Goal: Transaction & Acquisition: Purchase product/service

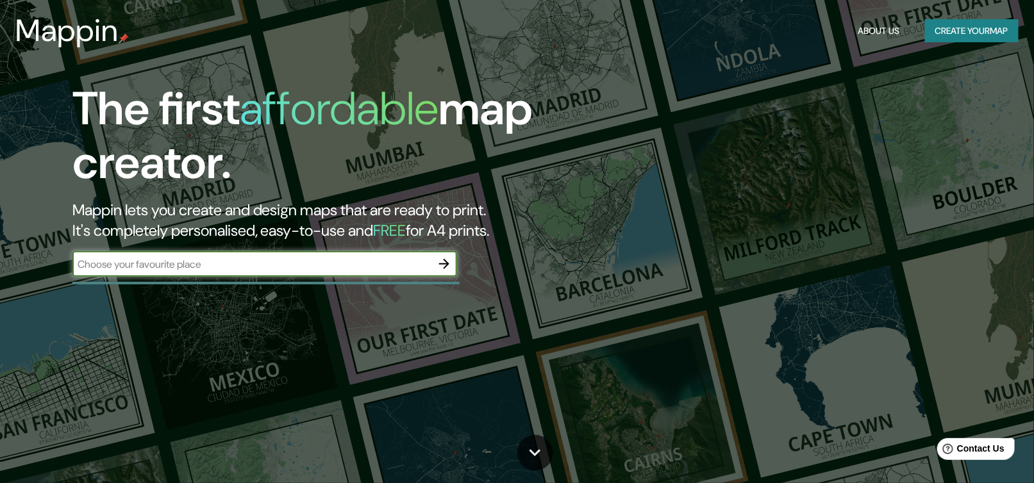
click at [224, 257] on input "text" at bounding box center [251, 264] width 359 height 15
drag, startPoint x: 246, startPoint y: 263, endPoint x: 0, endPoint y: 252, distance: 246.3
click at [0, 252] on div "The first affordable map creator. Mappin lets you create and design maps that a…" at bounding box center [517, 241] width 1034 height 483
type input "mavrovi anovi"
click at [447, 269] on icon "button" at bounding box center [443, 263] width 15 height 15
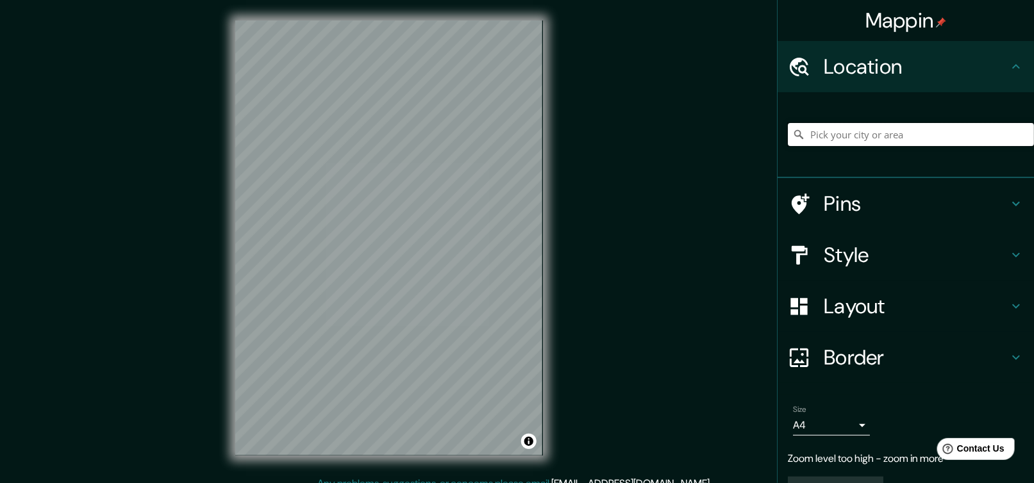
click at [865, 130] on input "Pick your city or area" at bounding box center [911, 134] width 246 height 23
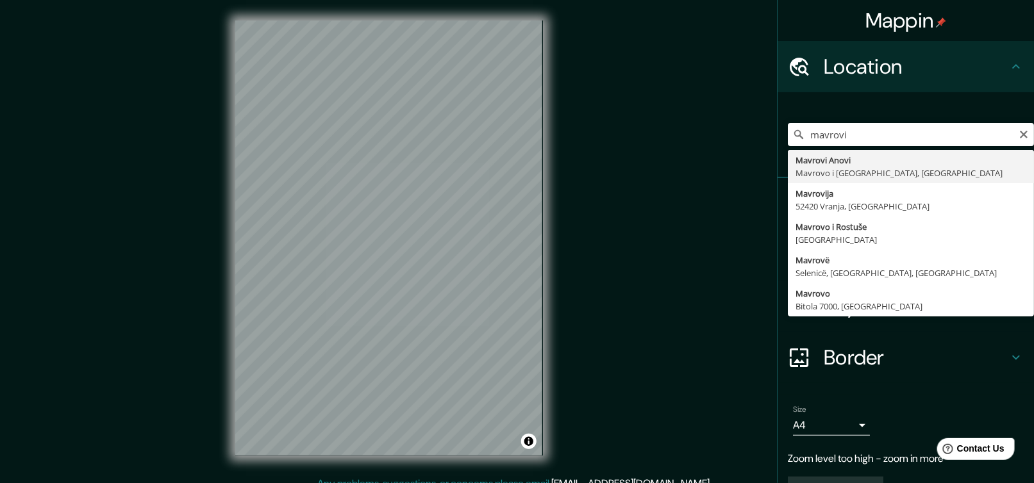
type input "Mavrovi Anovi, Mavrovo i [GEOGRAPHIC_DATA], [GEOGRAPHIC_DATA]"
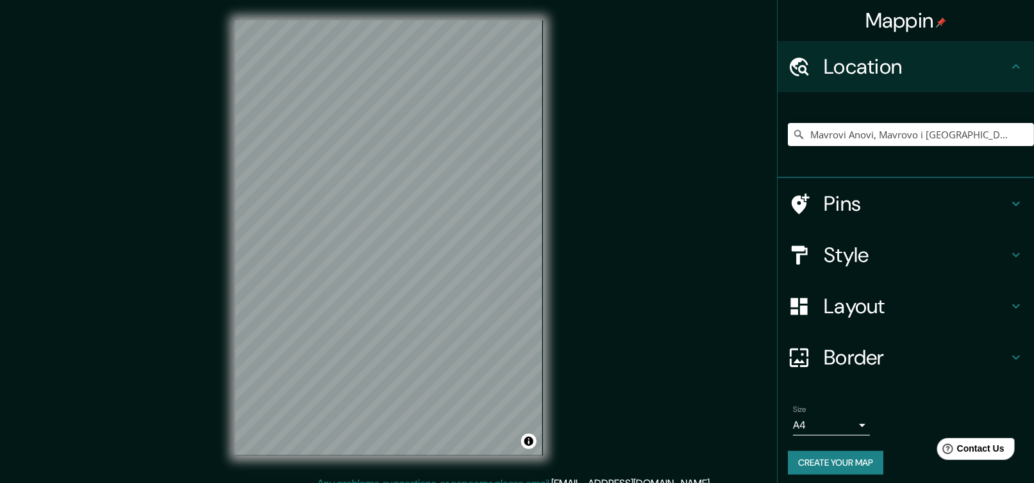
click at [824, 263] on h4 "Style" at bounding box center [916, 255] width 185 height 26
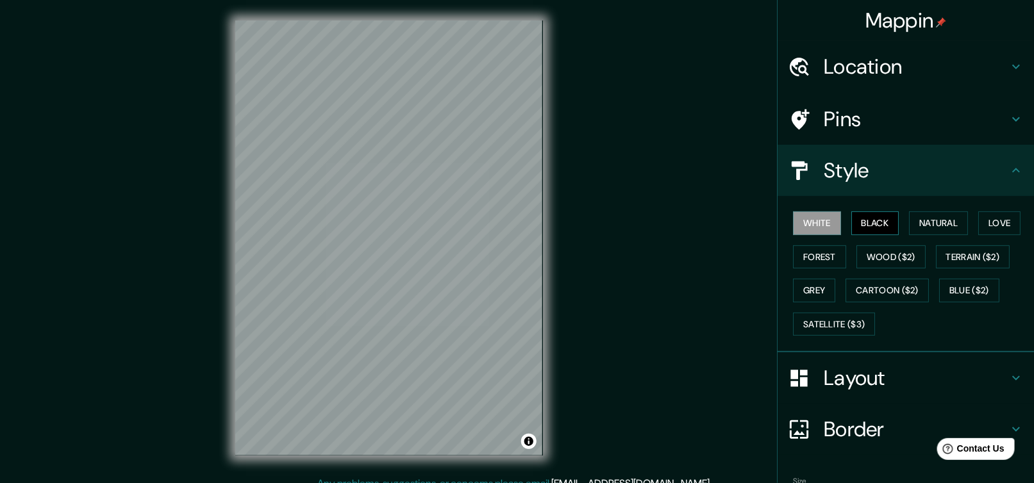
click at [861, 221] on button "Black" at bounding box center [875, 223] width 48 height 24
click at [909, 222] on button "Natural" at bounding box center [938, 223] width 59 height 24
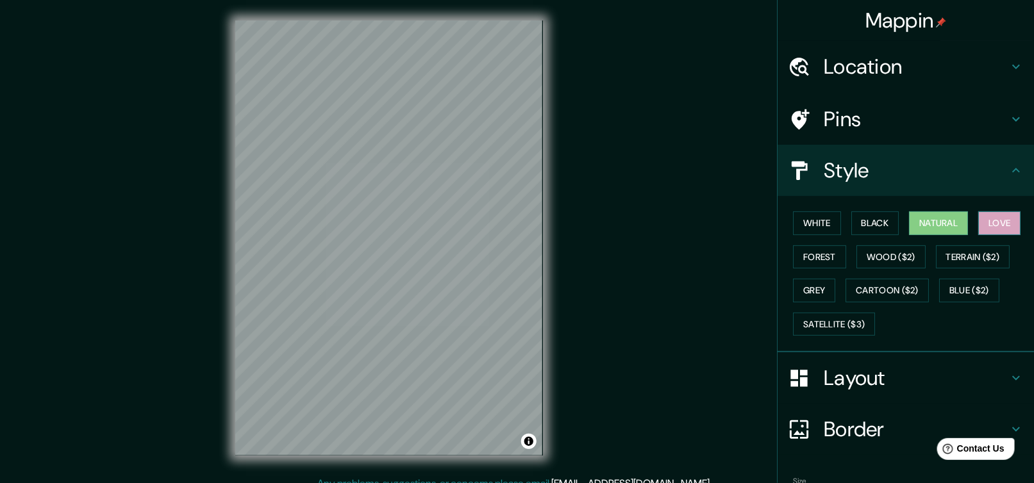
click at [978, 226] on button "Love" at bounding box center [999, 223] width 42 height 24
click at [804, 256] on button "Forest" at bounding box center [819, 257] width 53 height 24
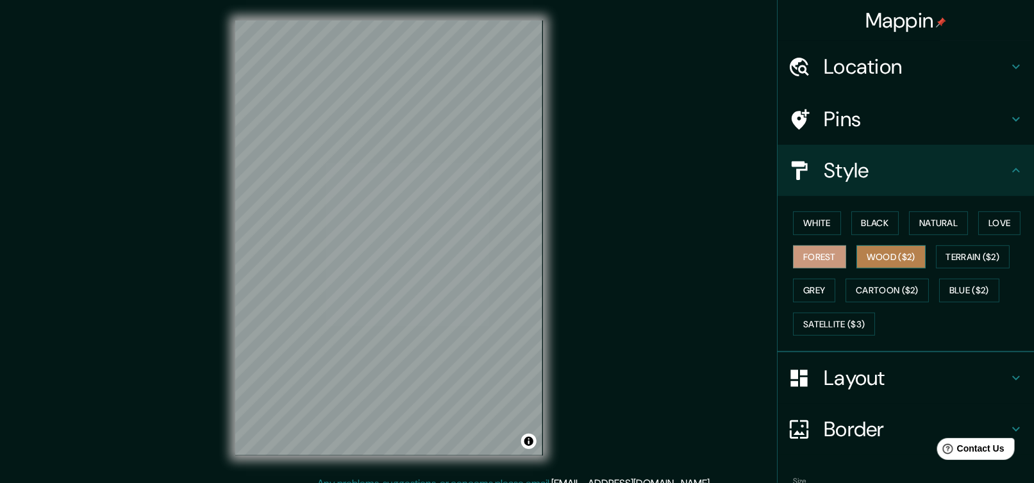
click at [861, 257] on button "Wood ($2)" at bounding box center [890, 257] width 69 height 24
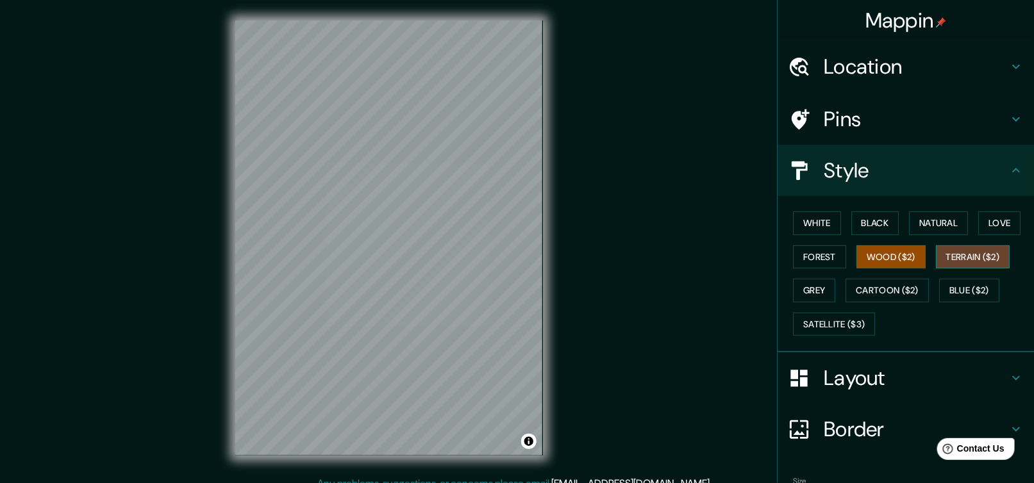
click at [945, 257] on button "Terrain ($2)" at bounding box center [973, 257] width 74 height 24
click at [898, 258] on button "Wood ($2)" at bounding box center [890, 257] width 69 height 24
click at [817, 322] on button "Satellite ($3)" at bounding box center [834, 325] width 82 height 24
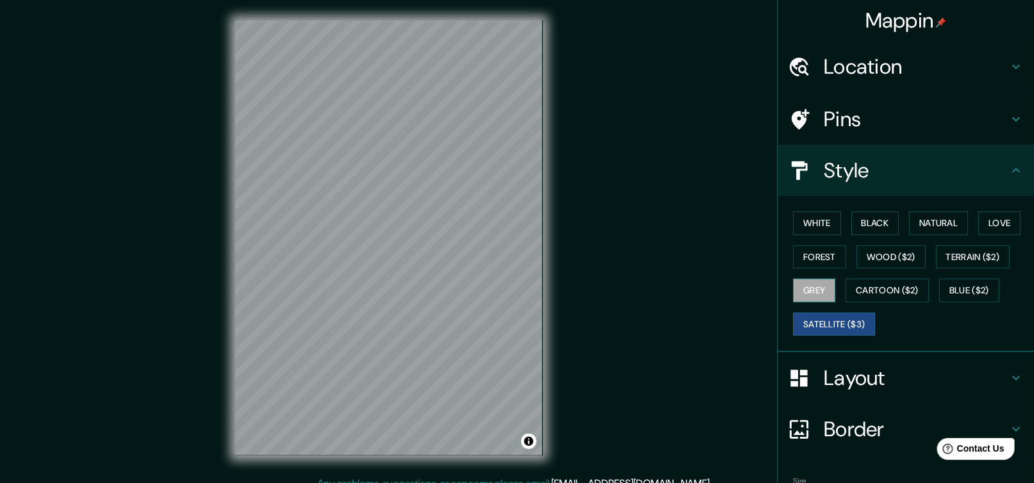
click at [804, 295] on button "Grey" at bounding box center [814, 291] width 42 height 24
click at [878, 289] on button "Cartoon ($2)" at bounding box center [886, 291] width 83 height 24
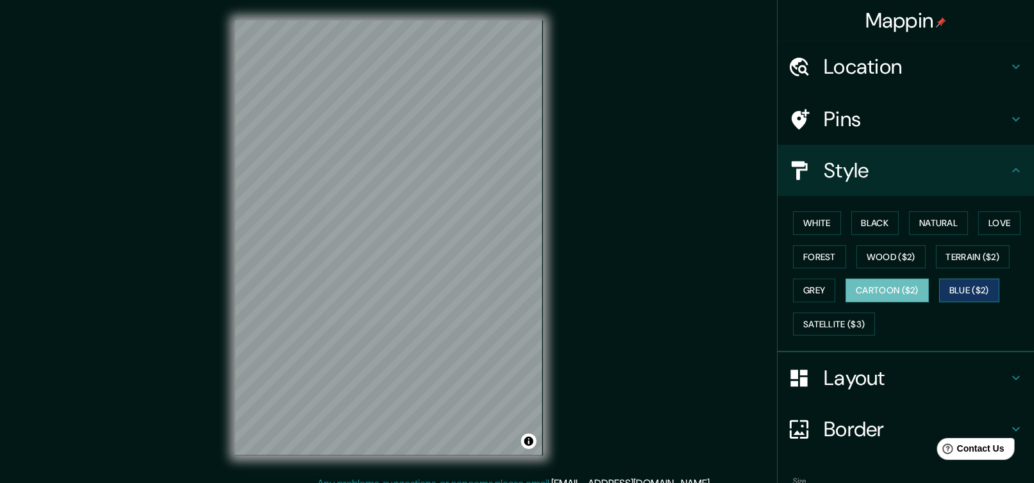
click at [969, 288] on button "Blue ($2)" at bounding box center [969, 291] width 60 height 24
click at [803, 234] on button "White" at bounding box center [817, 223] width 48 height 24
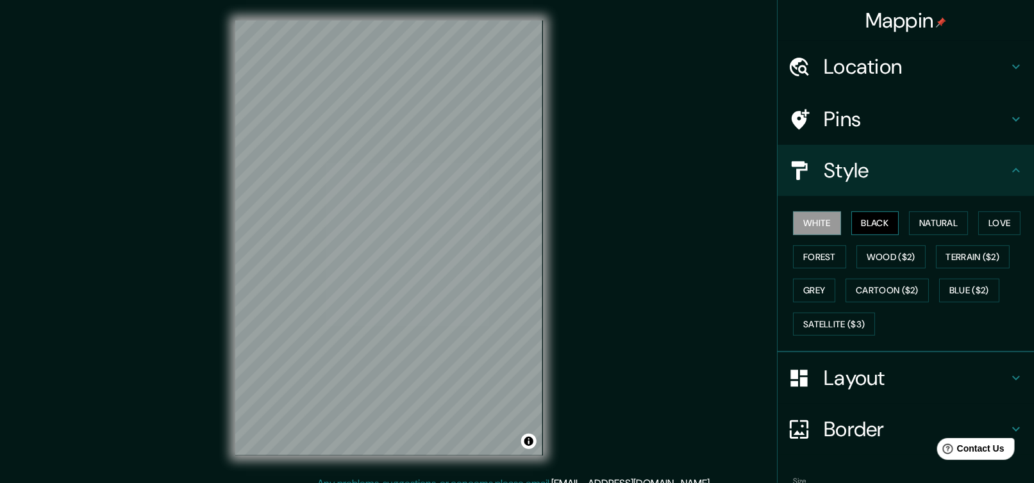
click at [854, 221] on button "Black" at bounding box center [875, 223] width 48 height 24
click at [850, 187] on div "Style" at bounding box center [905, 170] width 256 height 51
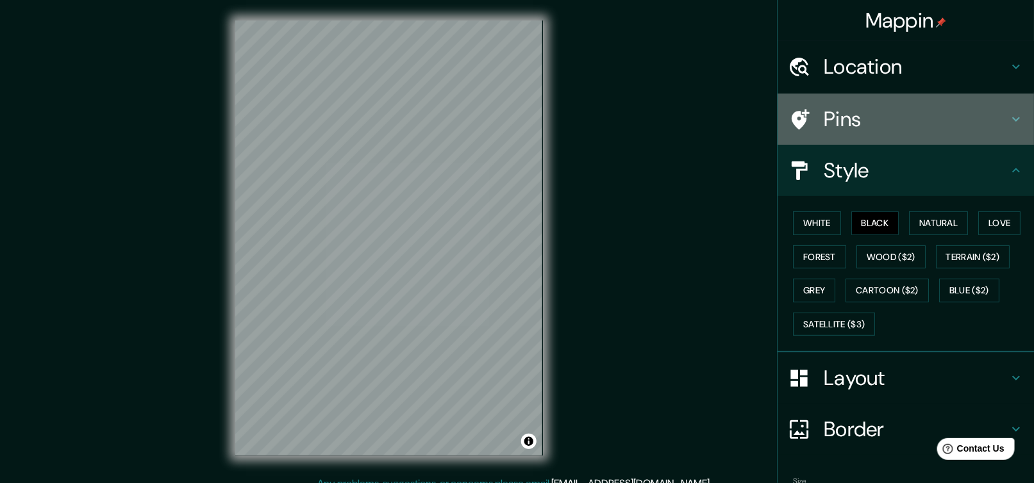
click at [855, 110] on h4 "Pins" at bounding box center [916, 119] width 185 height 26
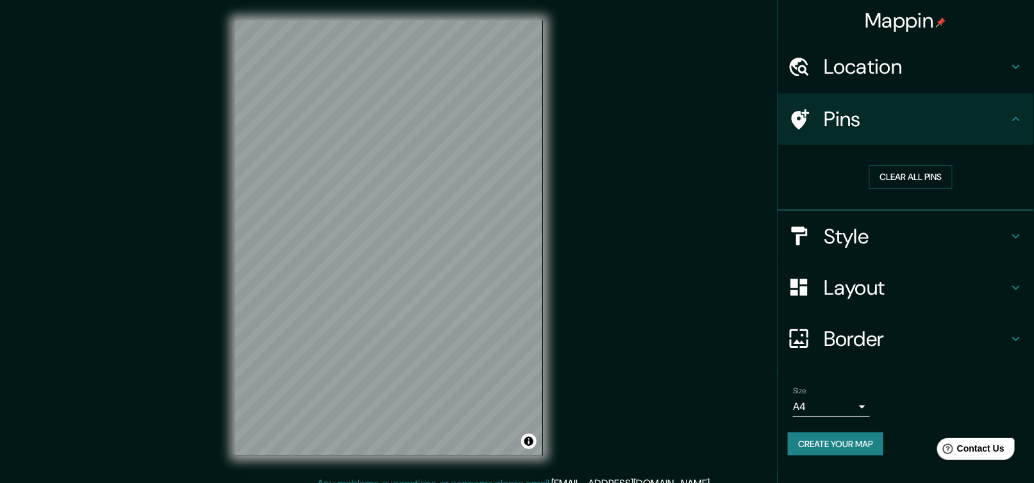
click at [791, 125] on icon at bounding box center [799, 119] width 22 height 22
click at [907, 175] on button "Clear all pins" at bounding box center [910, 177] width 83 height 24
click at [890, 301] on div "Layout" at bounding box center [905, 287] width 256 height 51
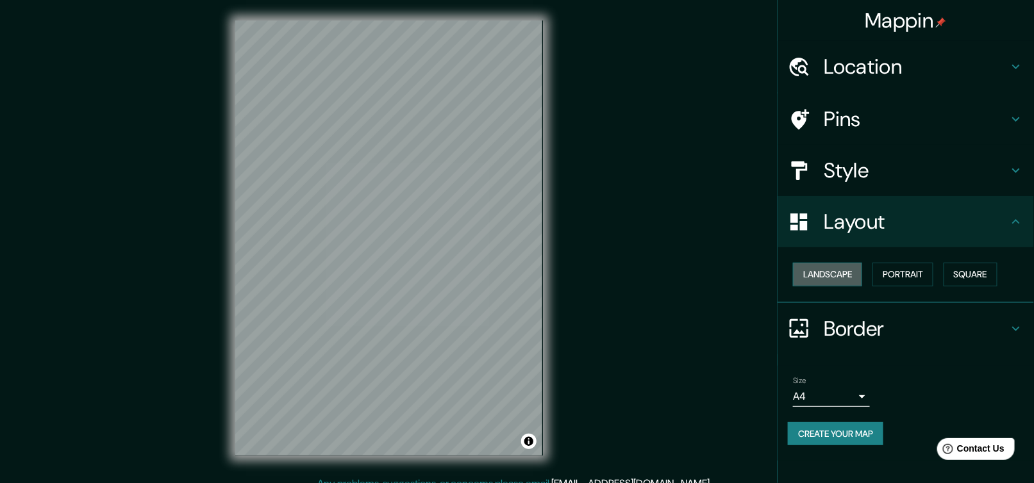
click at [847, 276] on button "Landscape" at bounding box center [827, 275] width 69 height 24
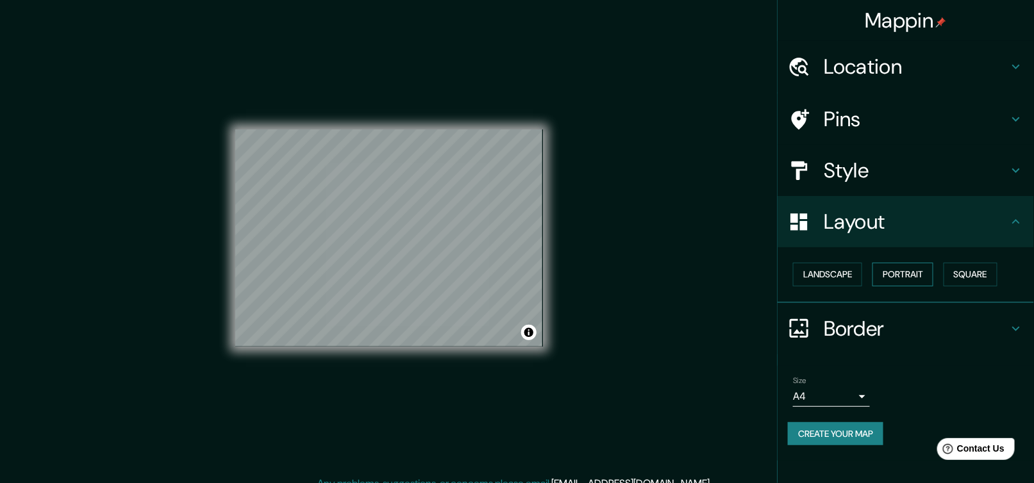
click at [883, 274] on button "Portrait" at bounding box center [902, 275] width 61 height 24
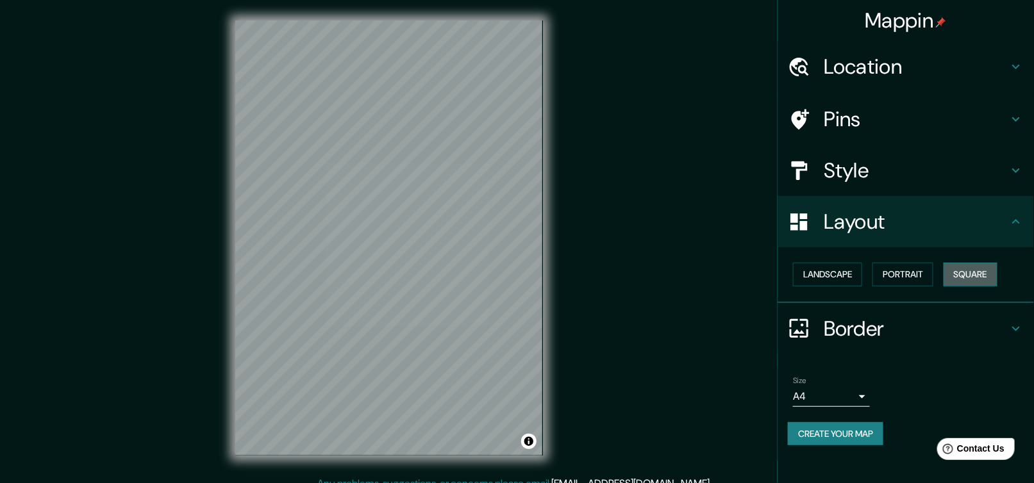
click at [972, 283] on button "Square" at bounding box center [970, 275] width 54 height 24
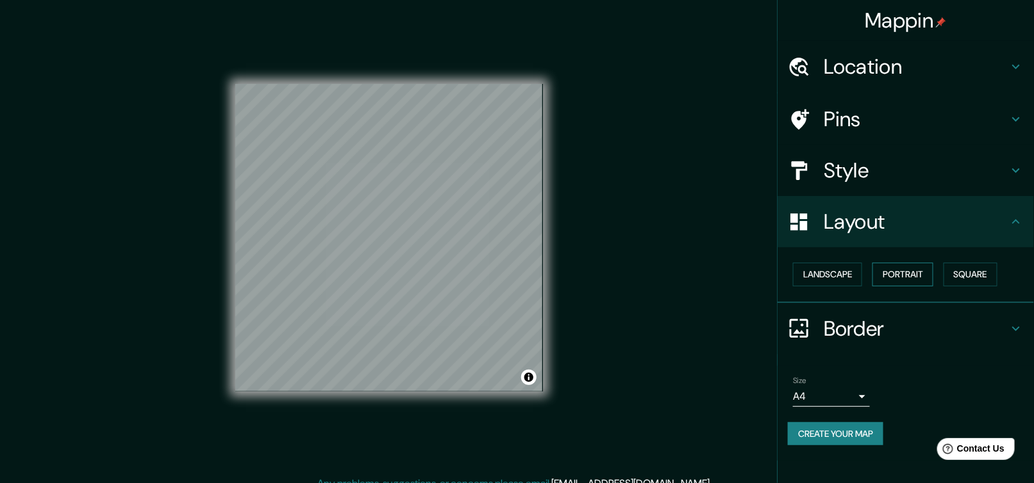
click at [891, 279] on button "Portrait" at bounding box center [902, 275] width 61 height 24
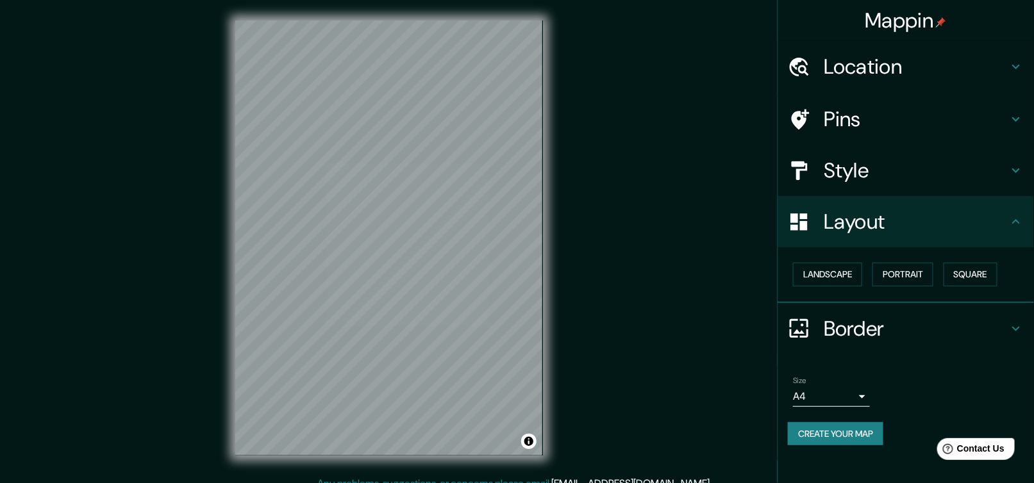
click at [875, 316] on h4 "Border" at bounding box center [916, 329] width 185 height 26
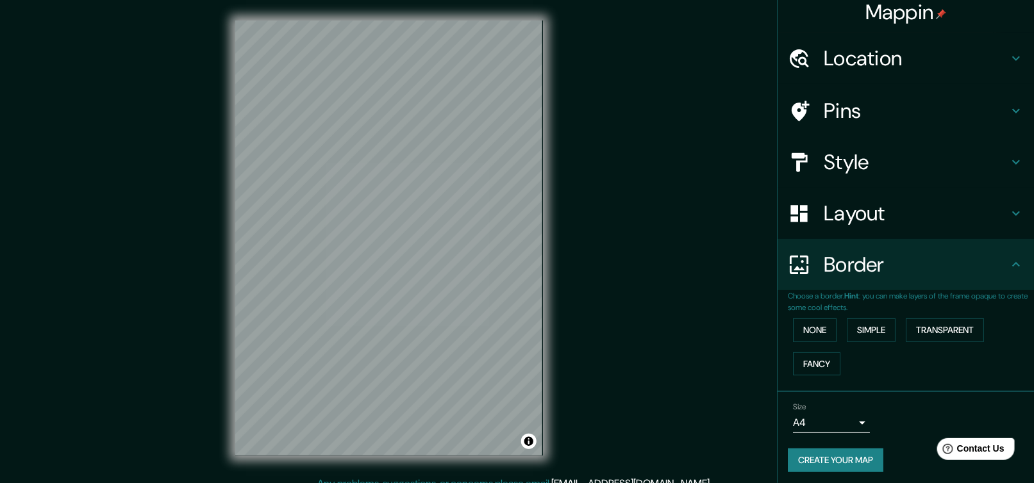
scroll to position [11, 0]
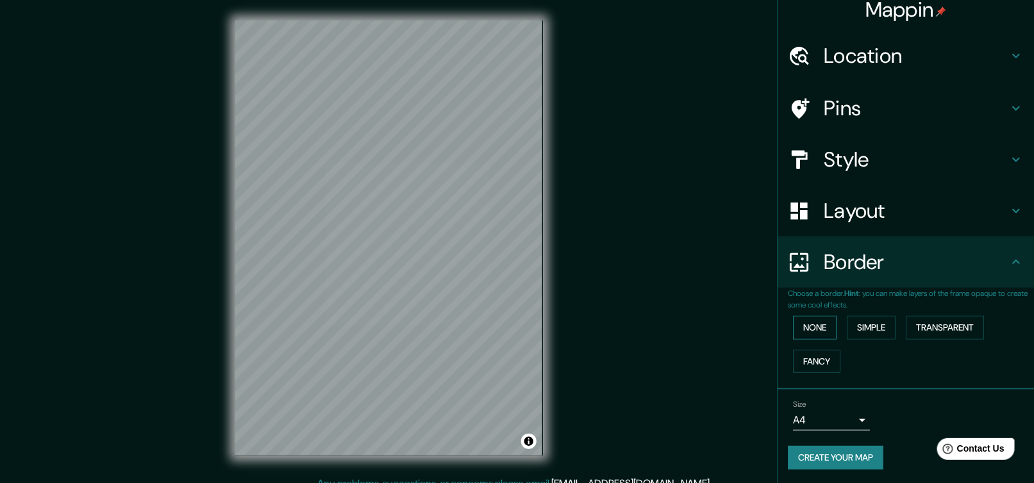
click at [800, 331] on button "None" at bounding box center [815, 328] width 44 height 24
click at [865, 319] on button "Simple" at bounding box center [871, 328] width 49 height 24
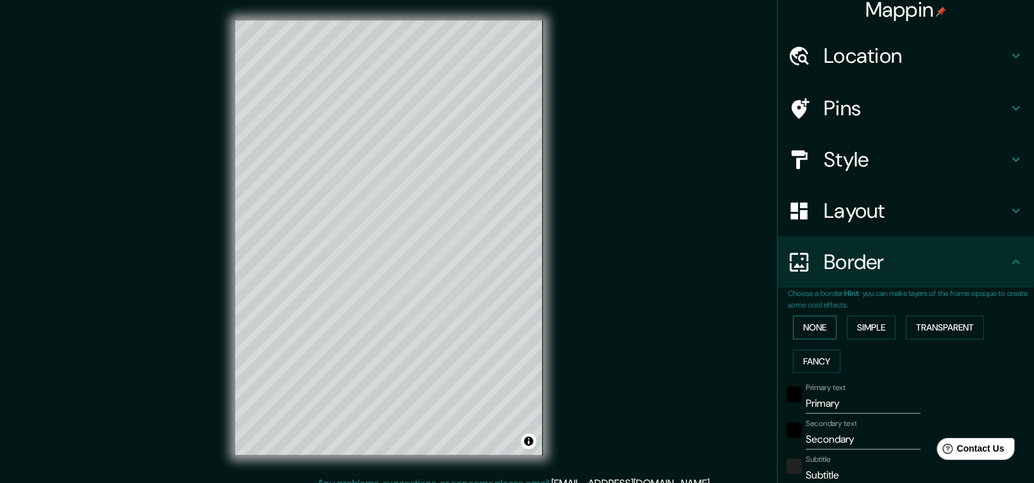
click at [803, 327] on button "None" at bounding box center [815, 328] width 44 height 24
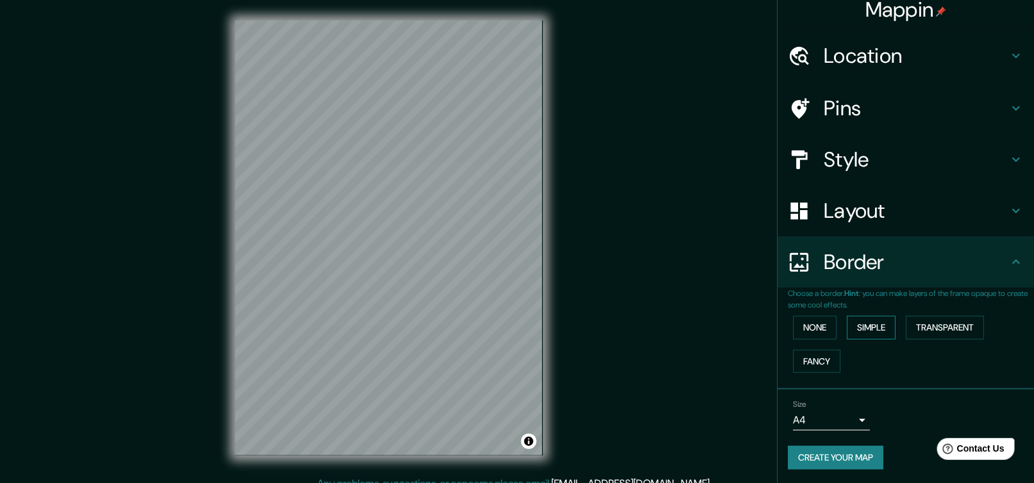
click at [868, 322] on button "Simple" at bounding box center [871, 328] width 49 height 24
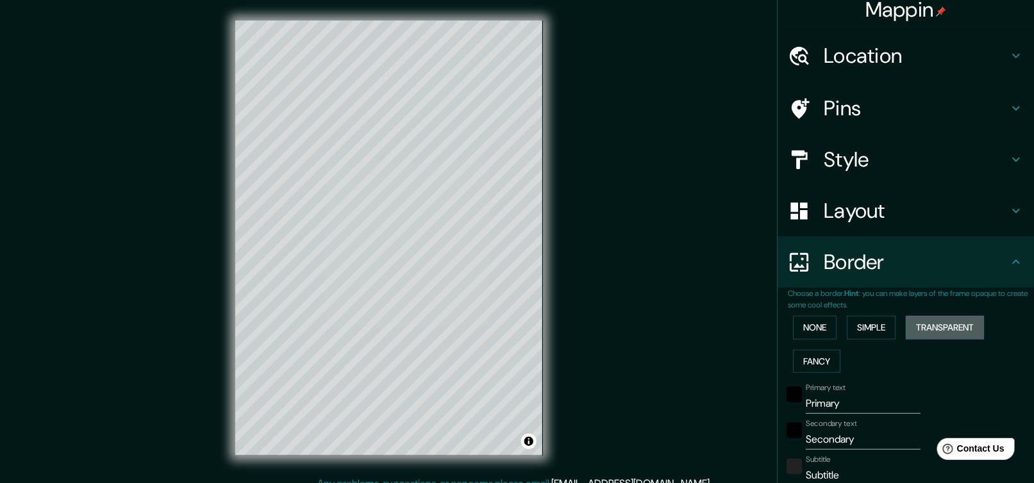
click at [956, 322] on button "Transparent" at bounding box center [945, 328] width 78 height 24
click at [847, 351] on div "None Simple Transparent Fancy" at bounding box center [911, 344] width 246 height 67
click at [809, 356] on button "Fancy" at bounding box center [816, 362] width 47 height 24
click at [800, 325] on button "None" at bounding box center [815, 328] width 44 height 24
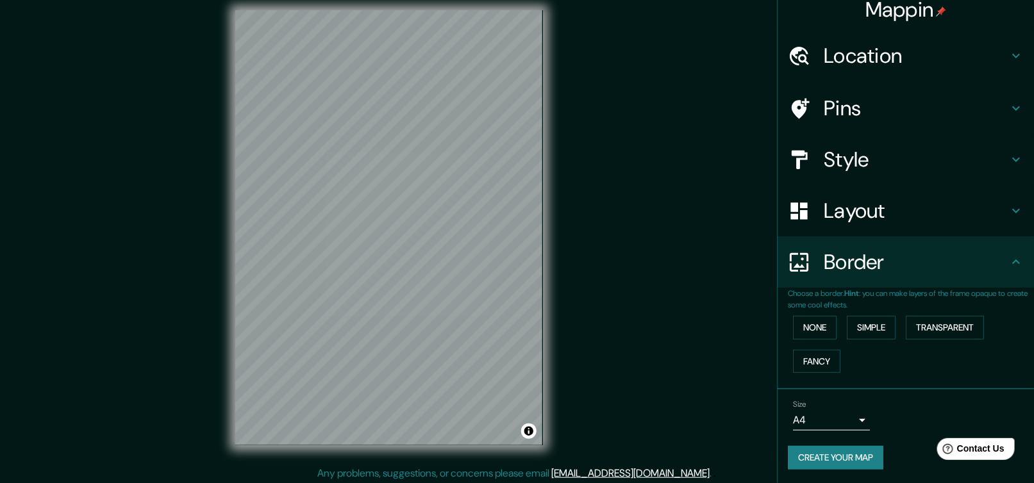
scroll to position [13, 0]
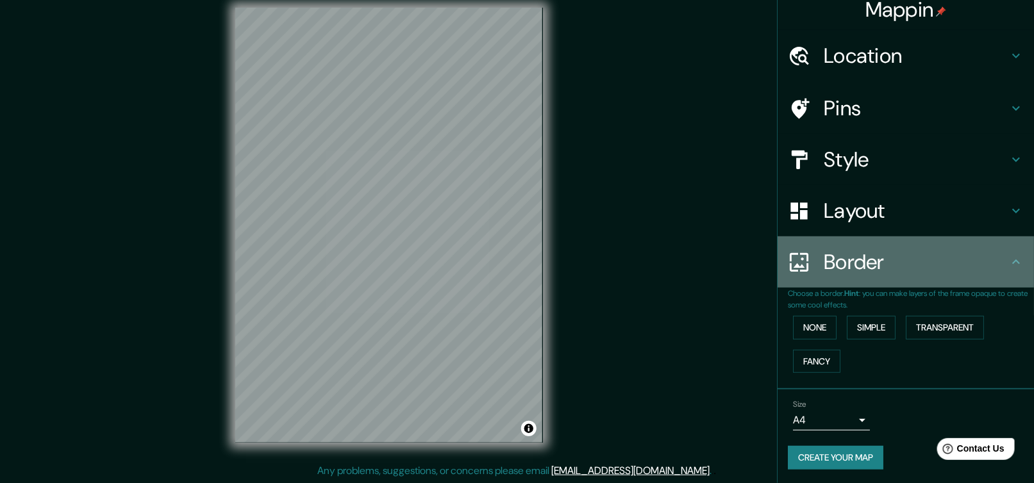
click at [993, 257] on h4 "Border" at bounding box center [916, 262] width 185 height 26
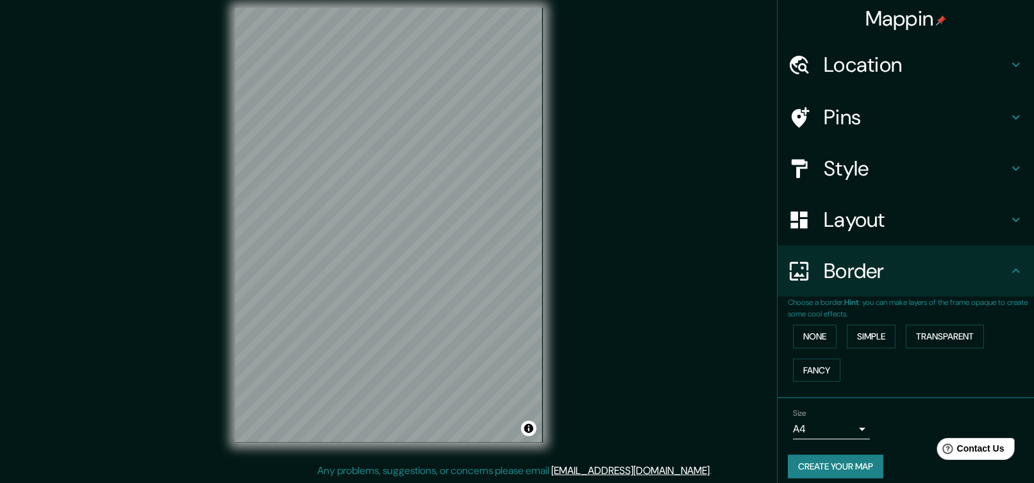
scroll to position [0, 0]
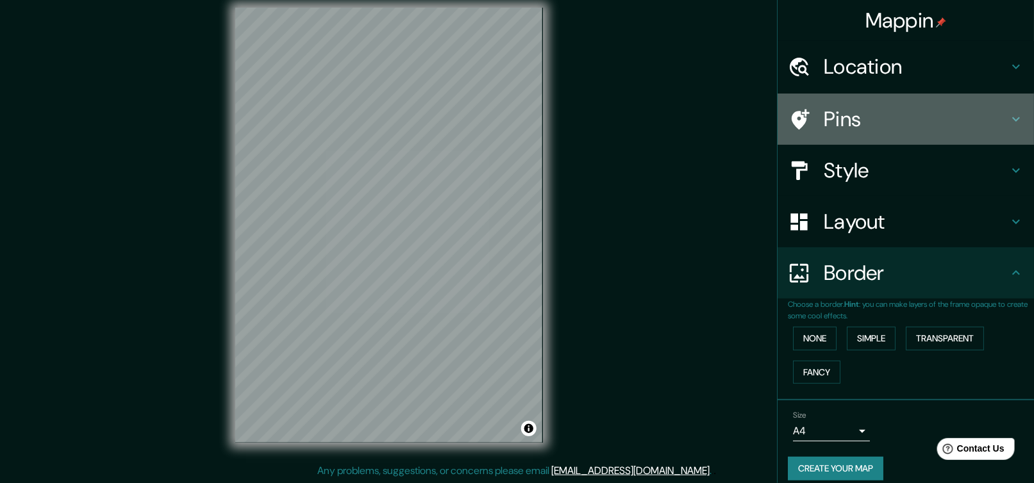
click at [795, 112] on icon at bounding box center [800, 119] width 18 height 21
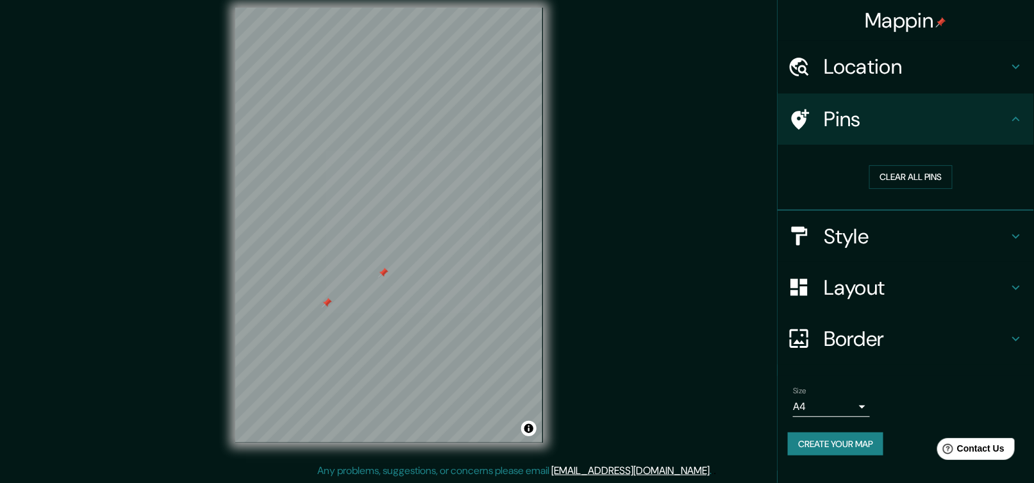
click at [383, 273] on div at bounding box center [383, 273] width 10 height 10
click at [330, 301] on div at bounding box center [325, 298] width 10 height 10
click at [832, 445] on button "Create your map" at bounding box center [835, 445] width 95 height 24
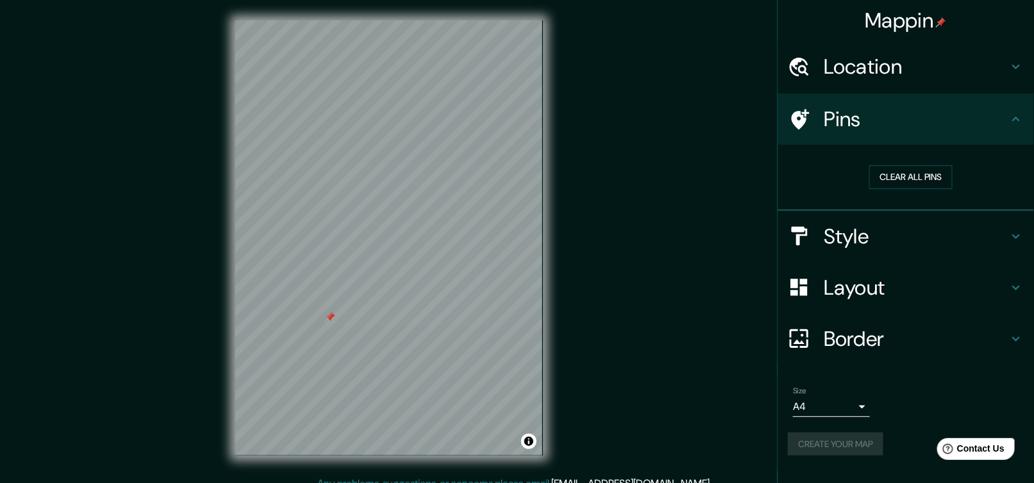
scroll to position [13, 0]
